Goal: Task Accomplishment & Management: Use online tool/utility

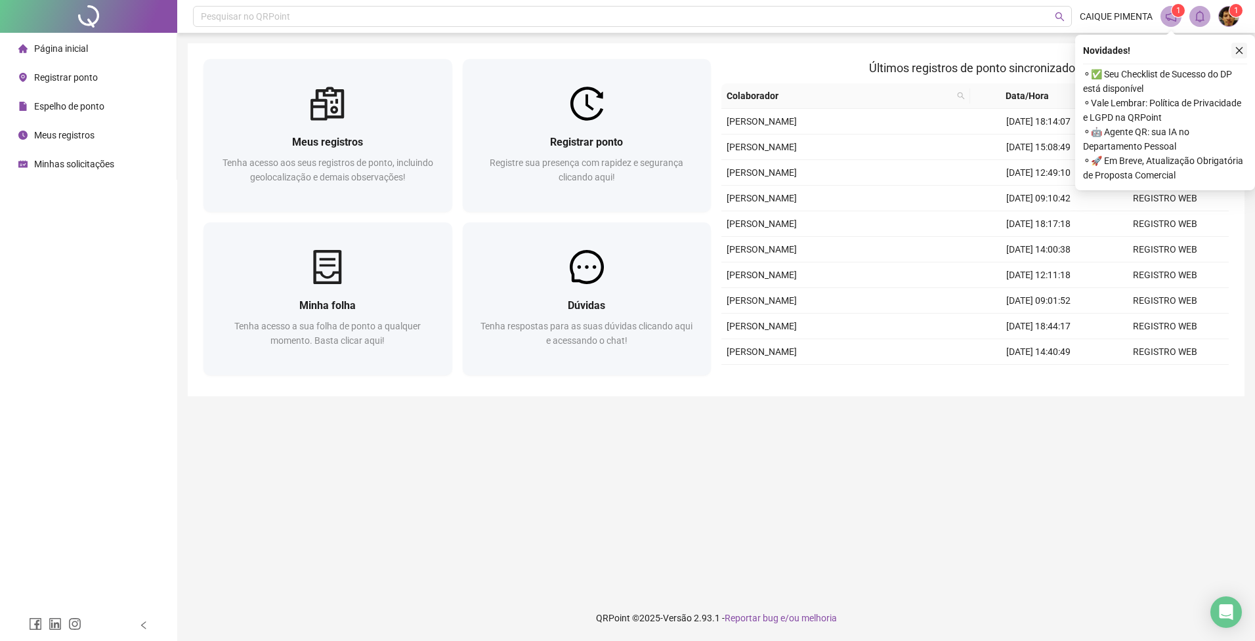
click at [1235, 47] on icon "close" at bounding box center [1239, 50] width 9 height 9
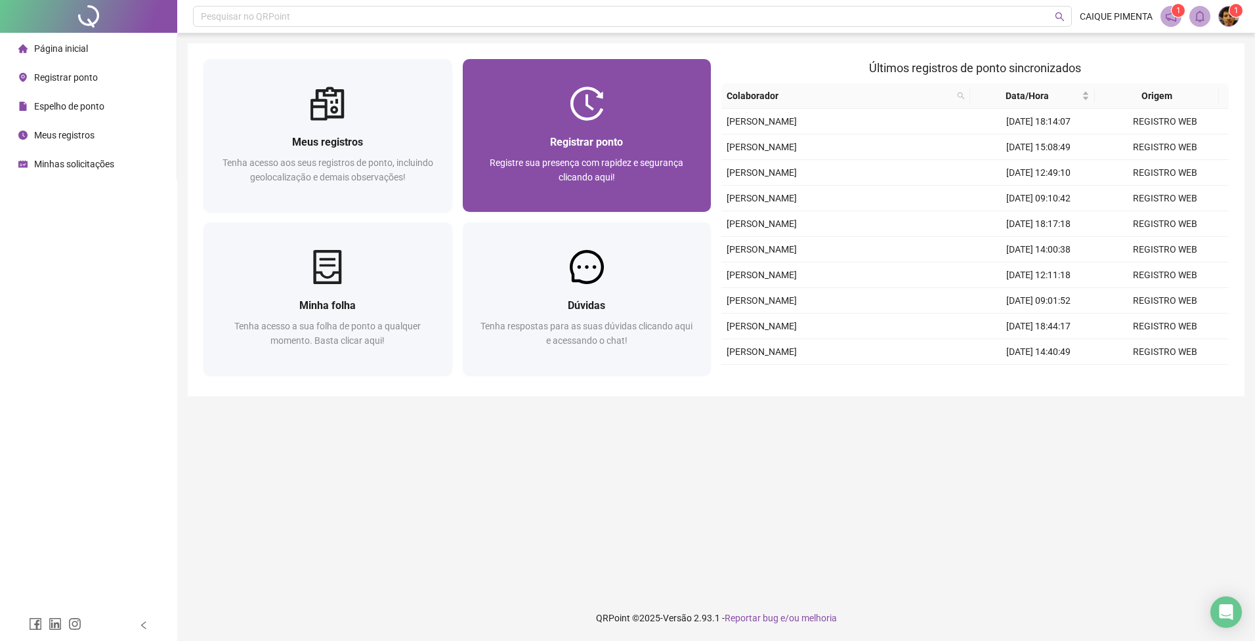
click at [630, 107] on div at bounding box center [587, 104] width 249 height 34
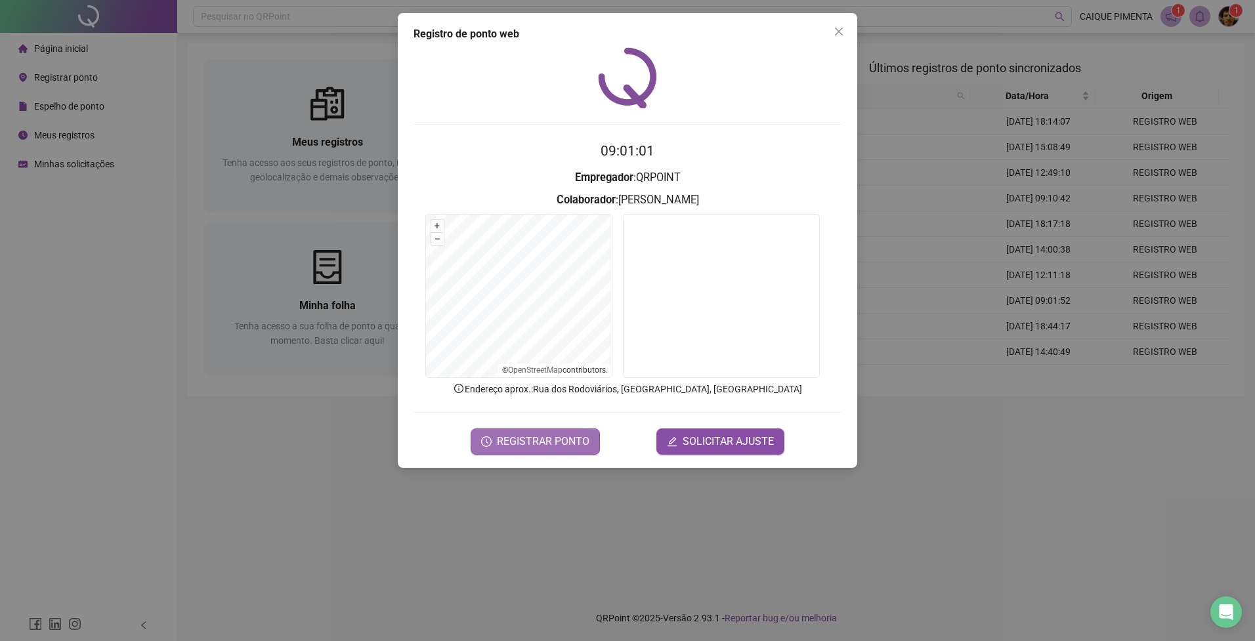
click at [540, 446] on span "REGISTRAR PONTO" at bounding box center [543, 442] width 93 height 16
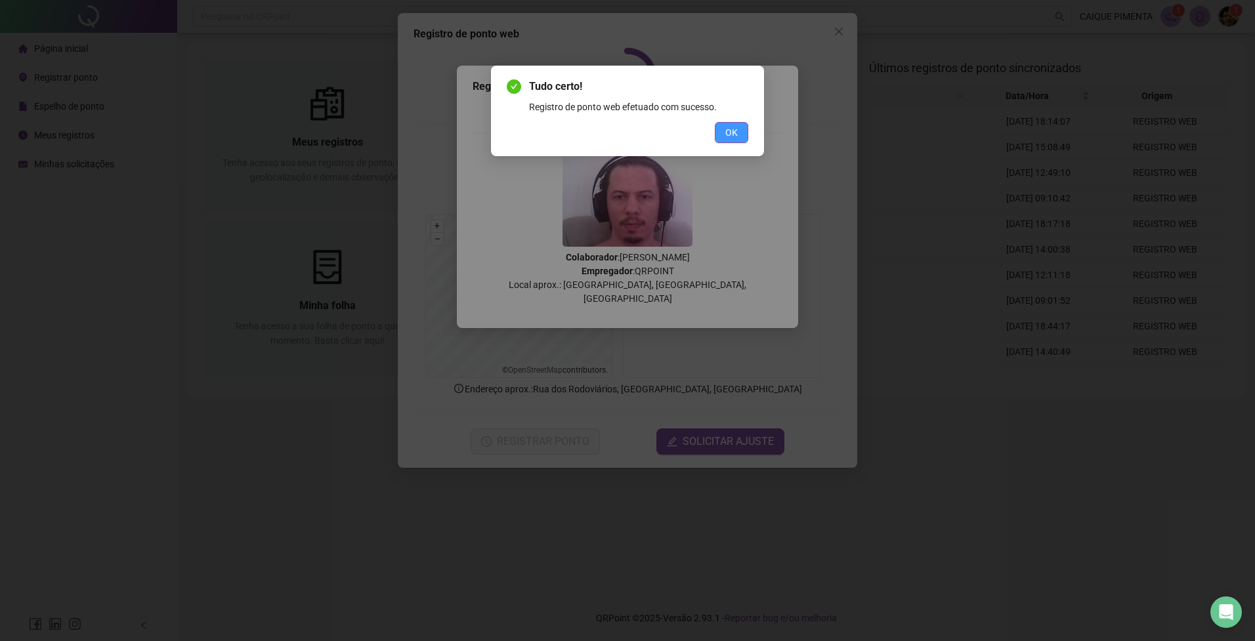
click at [728, 139] on span "OK" at bounding box center [731, 132] width 12 height 14
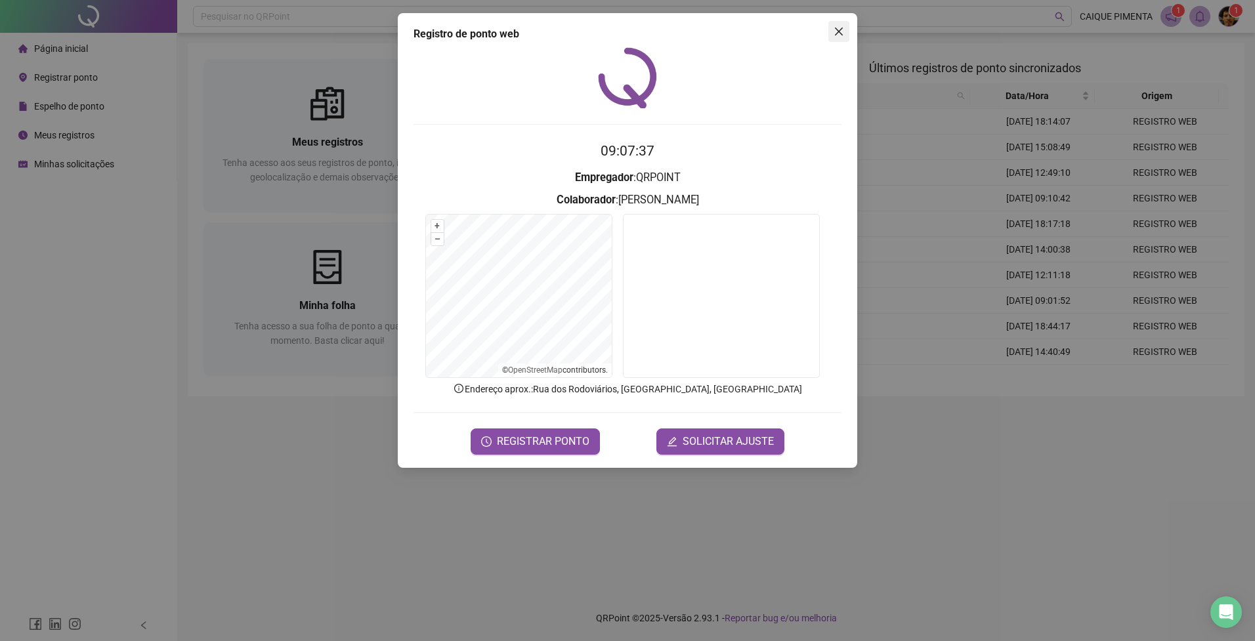
click at [833, 23] on button "Close" at bounding box center [839, 31] width 21 height 21
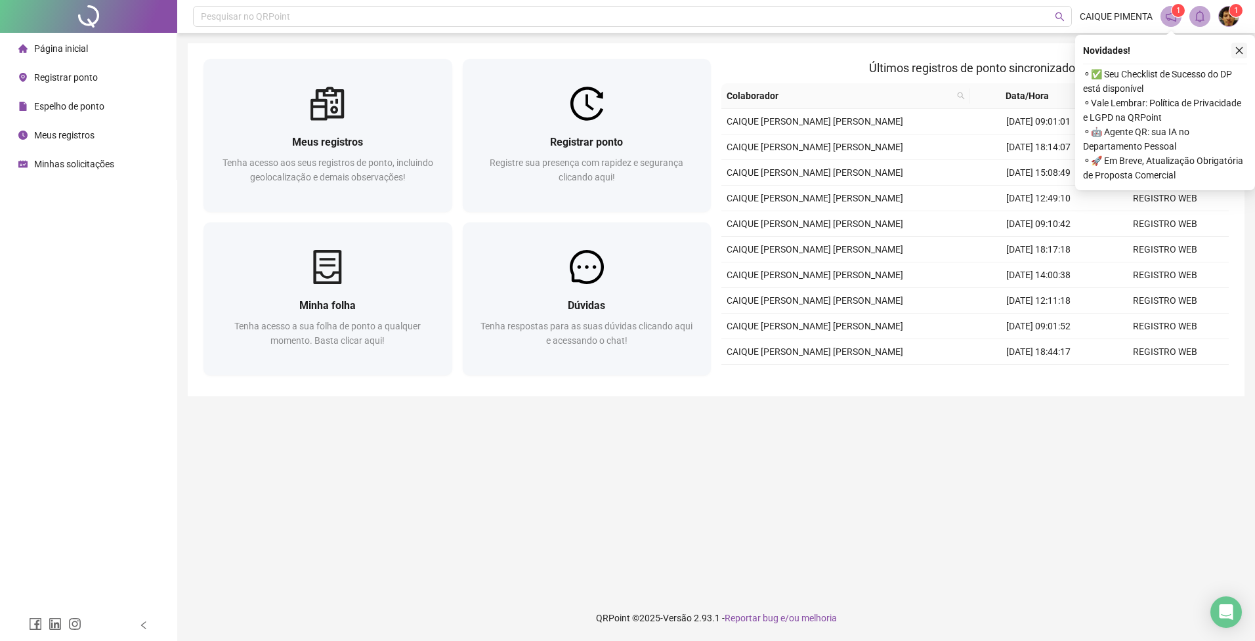
click at [1243, 50] on icon "close" at bounding box center [1239, 50] width 9 height 9
